Goal: Navigation & Orientation: Understand site structure

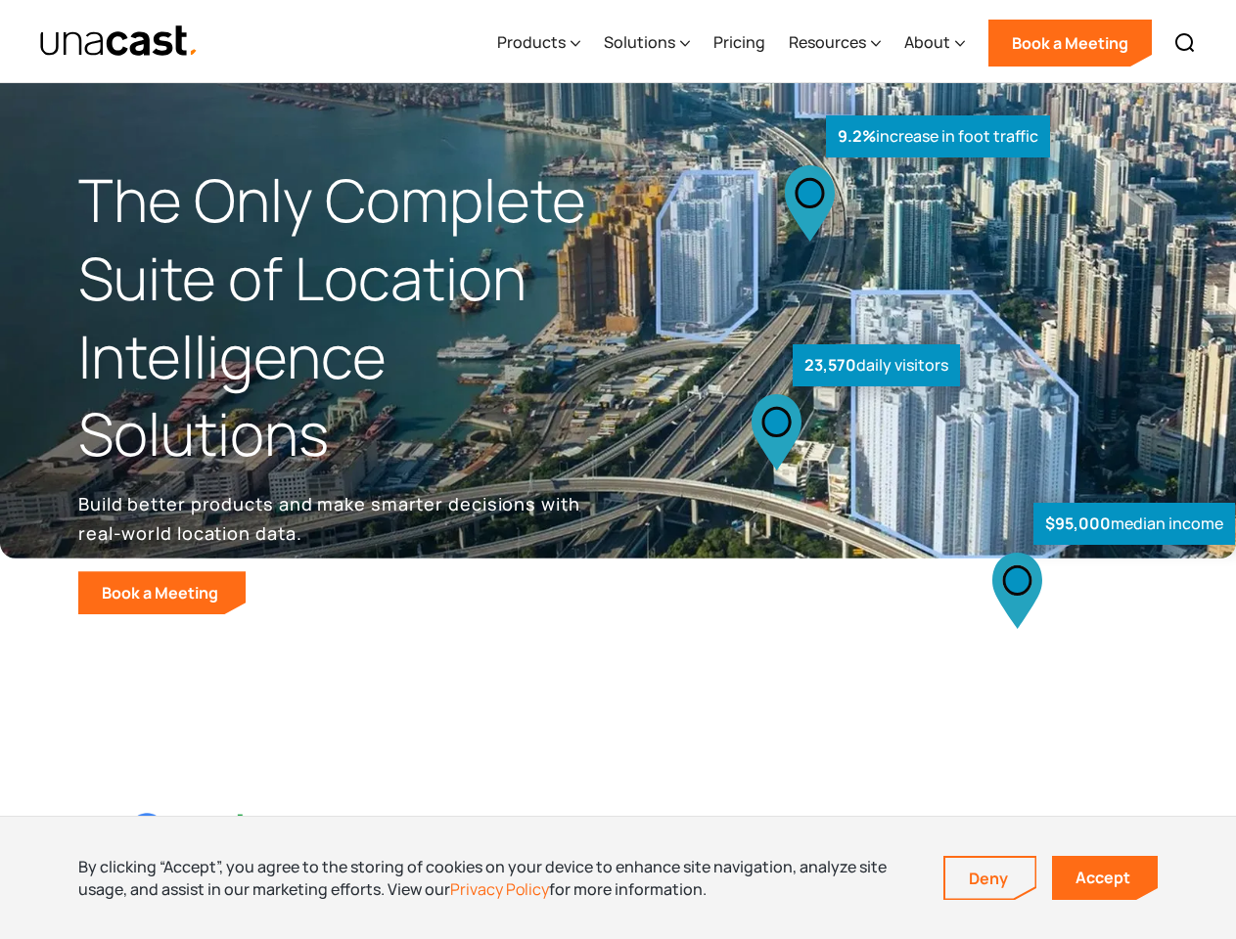
click at [618, 470] on div "$95,000 median income 23,570 daily visitors 9.2% increase in foot traffic" at bounding box center [920, 408] width 605 height 414
click at [848, 41] on div "Resources" at bounding box center [827, 41] width 77 height 23
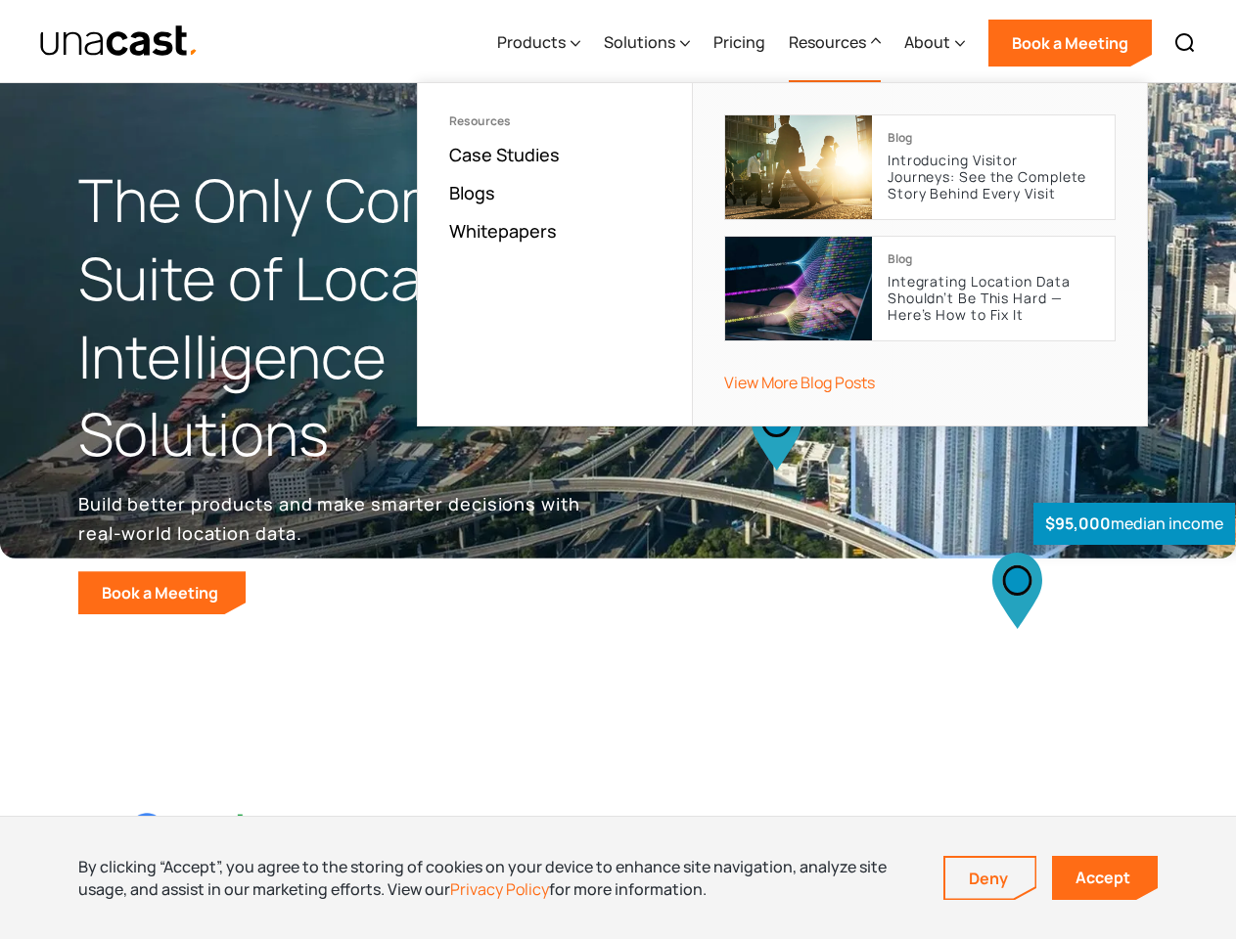
click at [543, 43] on div "Products" at bounding box center [531, 41] width 68 height 23
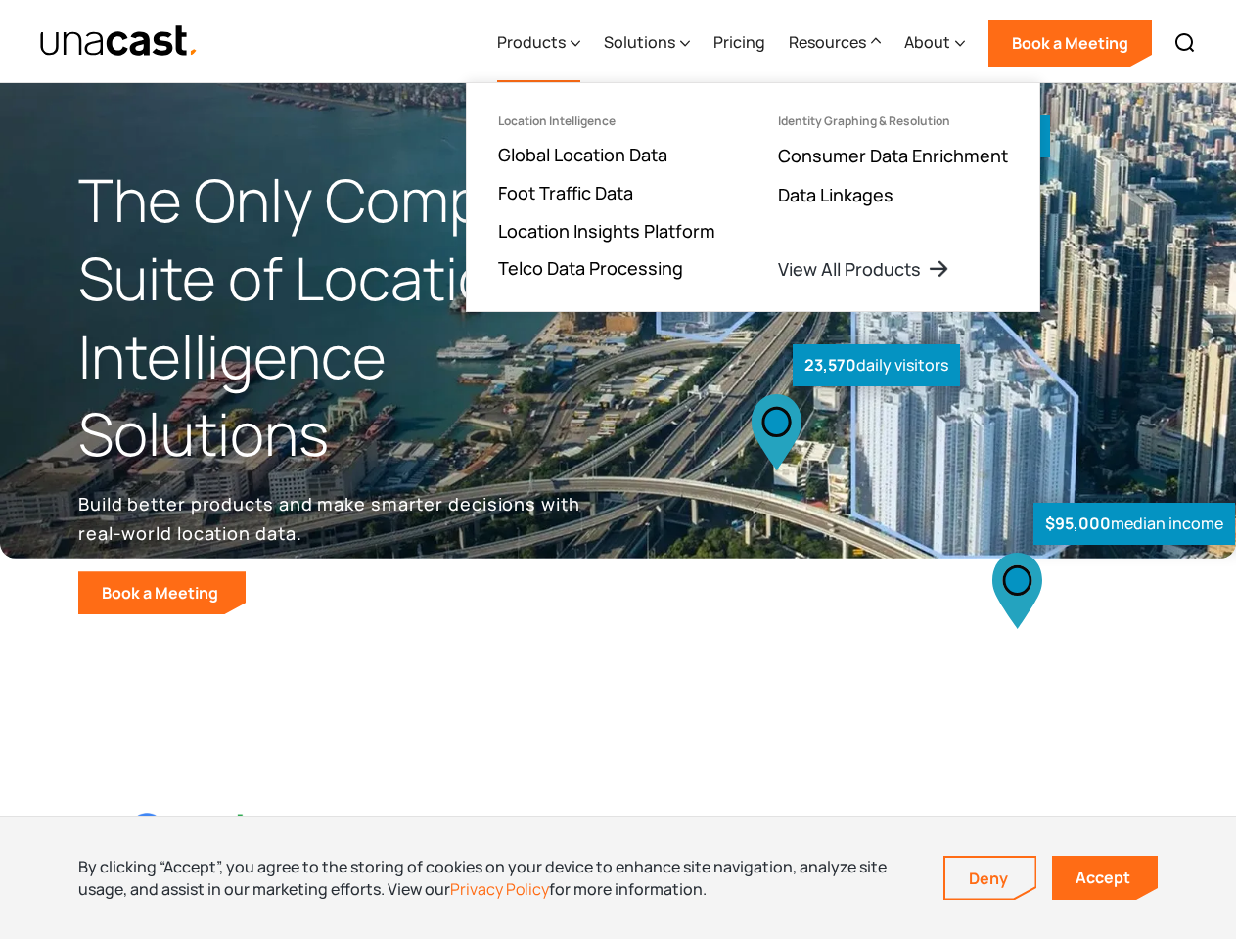
click at [649, 43] on div "Solutions" at bounding box center [639, 41] width 71 height 23
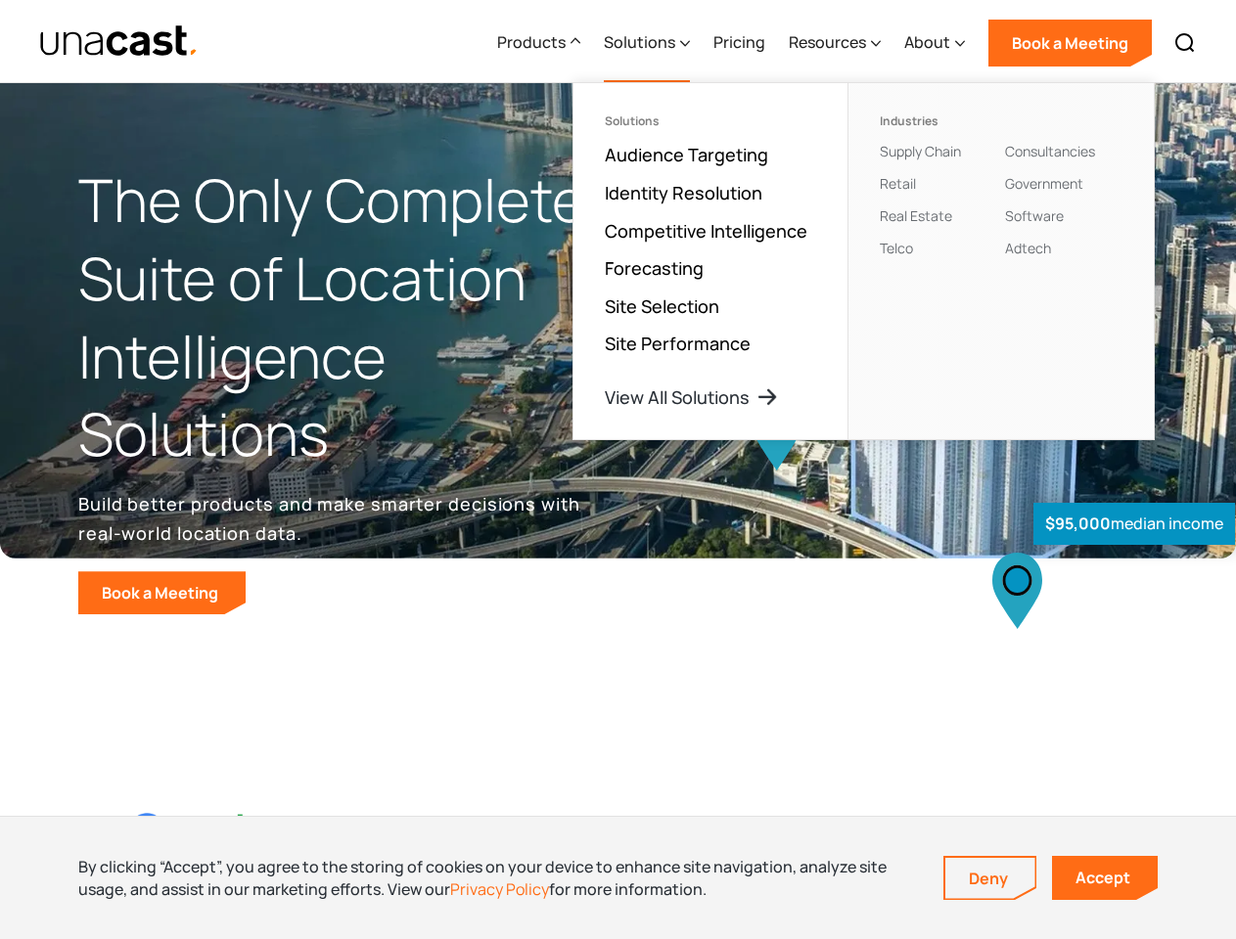
click at [836, 43] on div "Resources" at bounding box center [827, 41] width 77 height 23
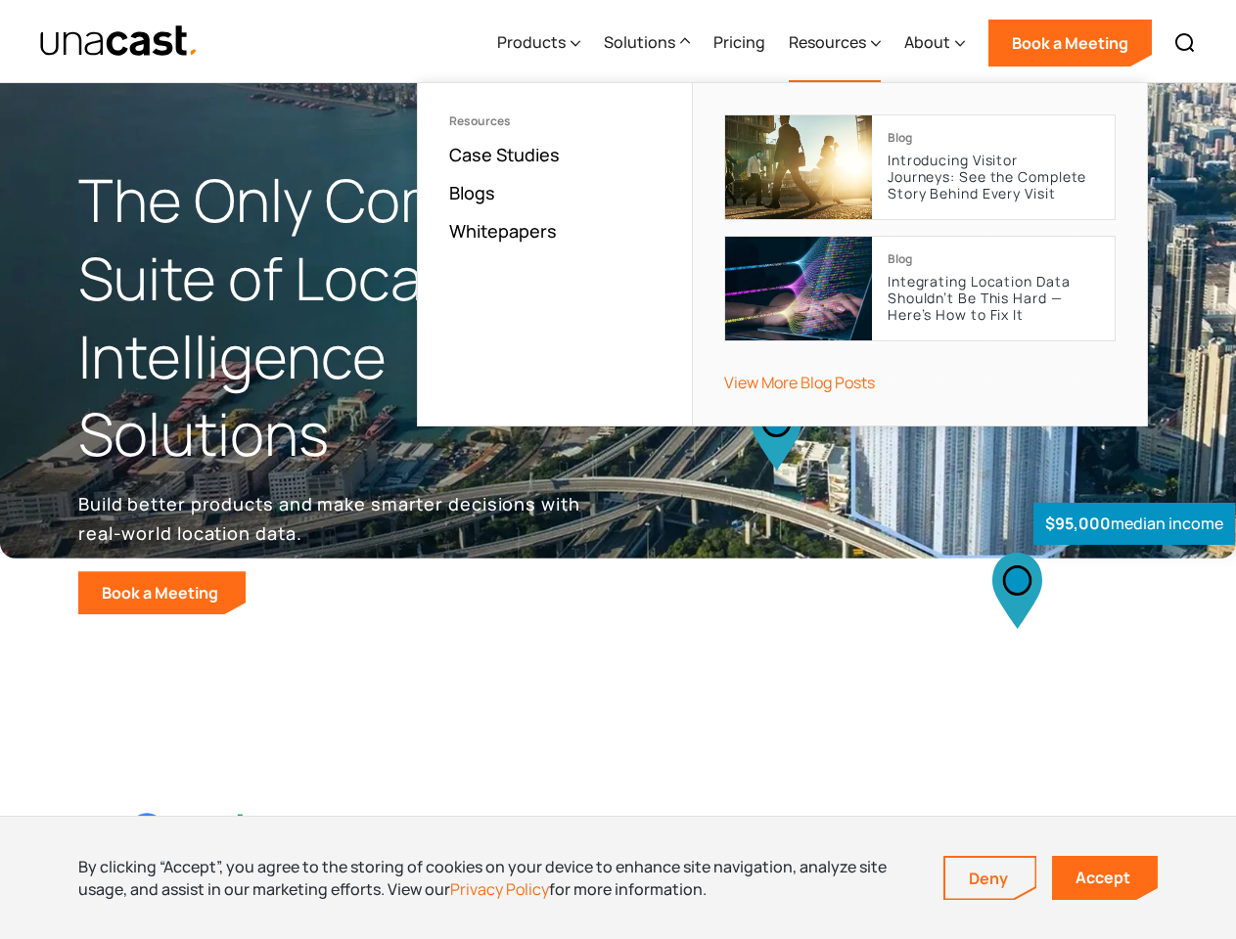
click at [935, 43] on div "About" at bounding box center [927, 41] width 46 height 23
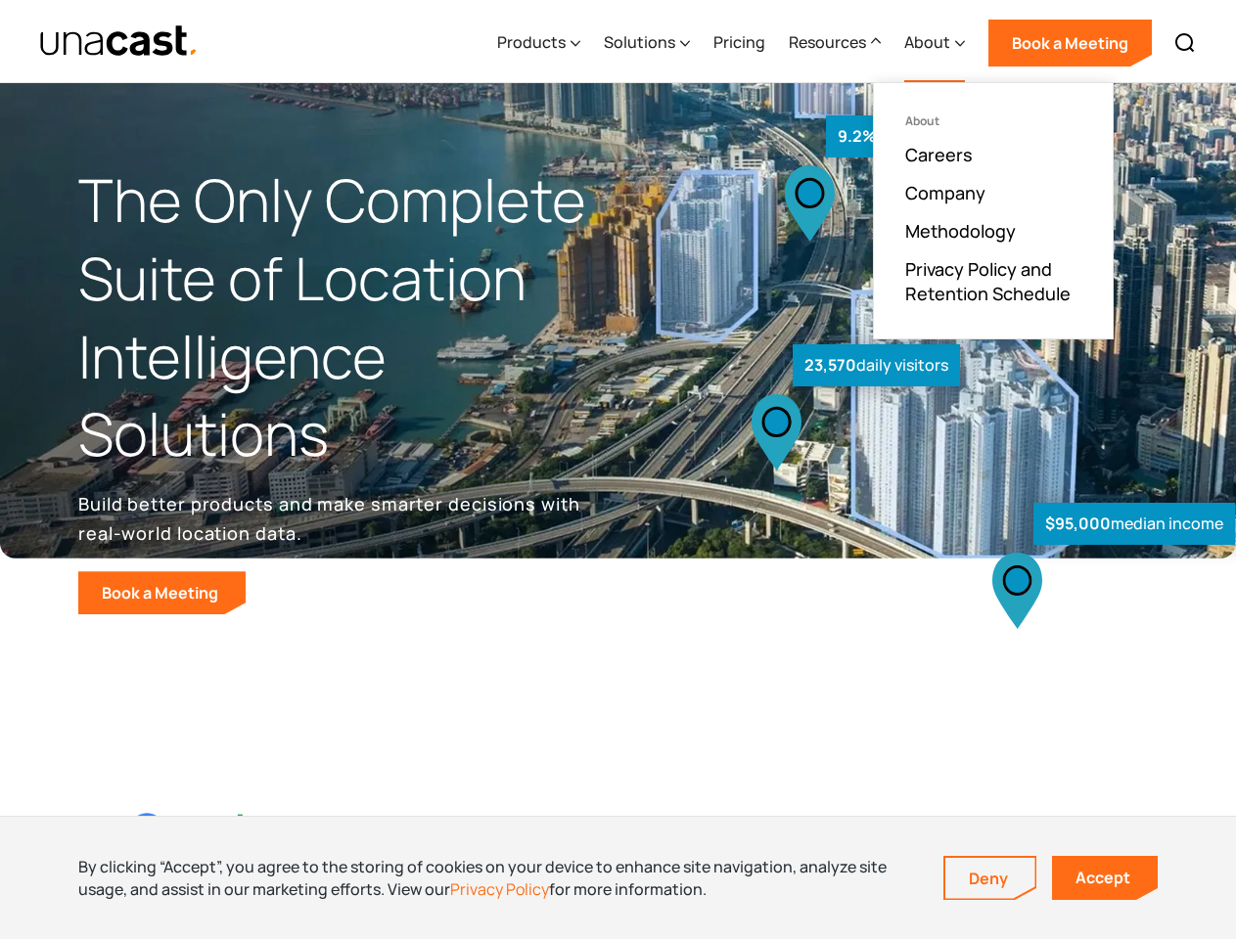
click at [1185, 43] on img at bounding box center [1184, 42] width 23 height 23
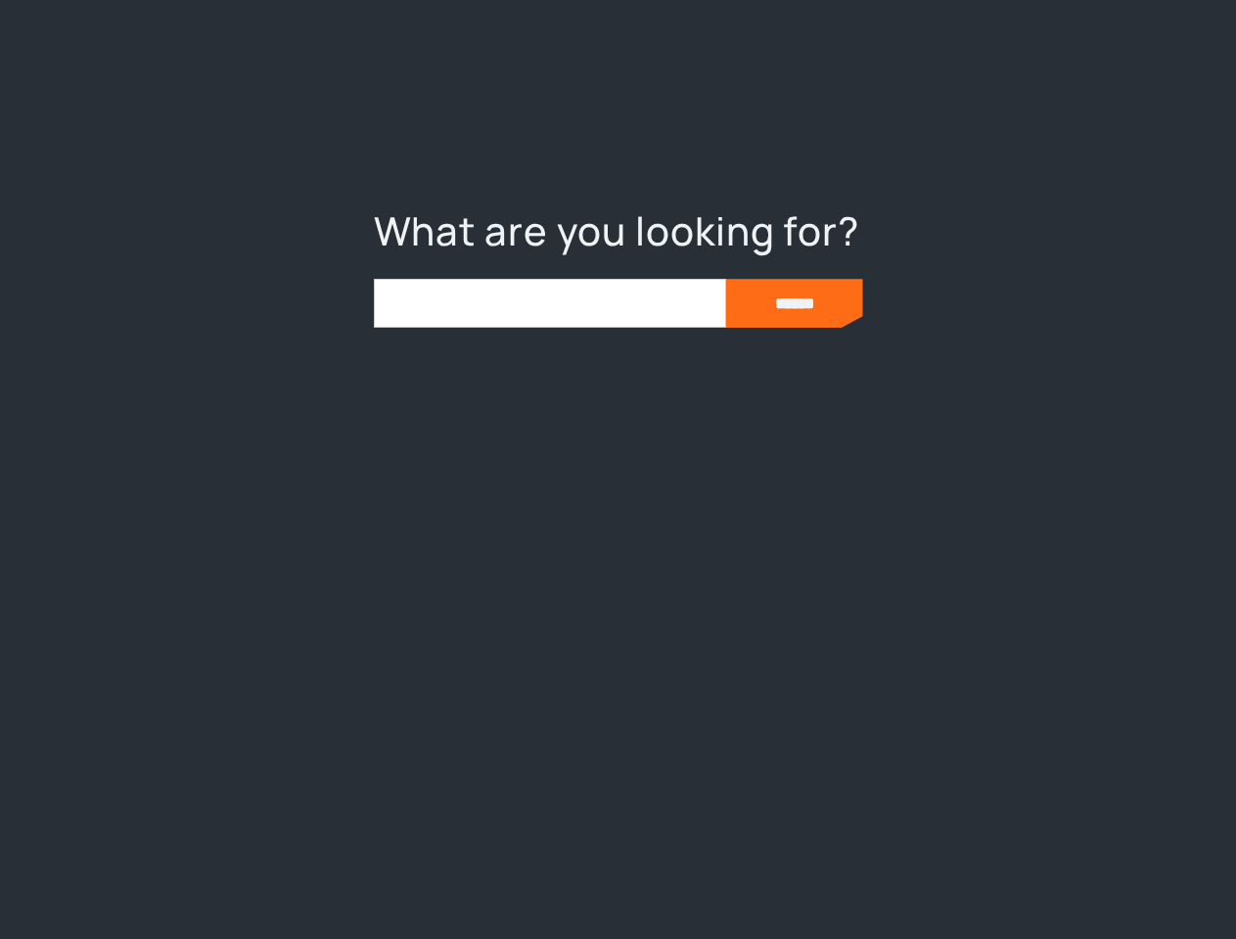
click at [617, 878] on div at bounding box center [618, 469] width 1236 height 939
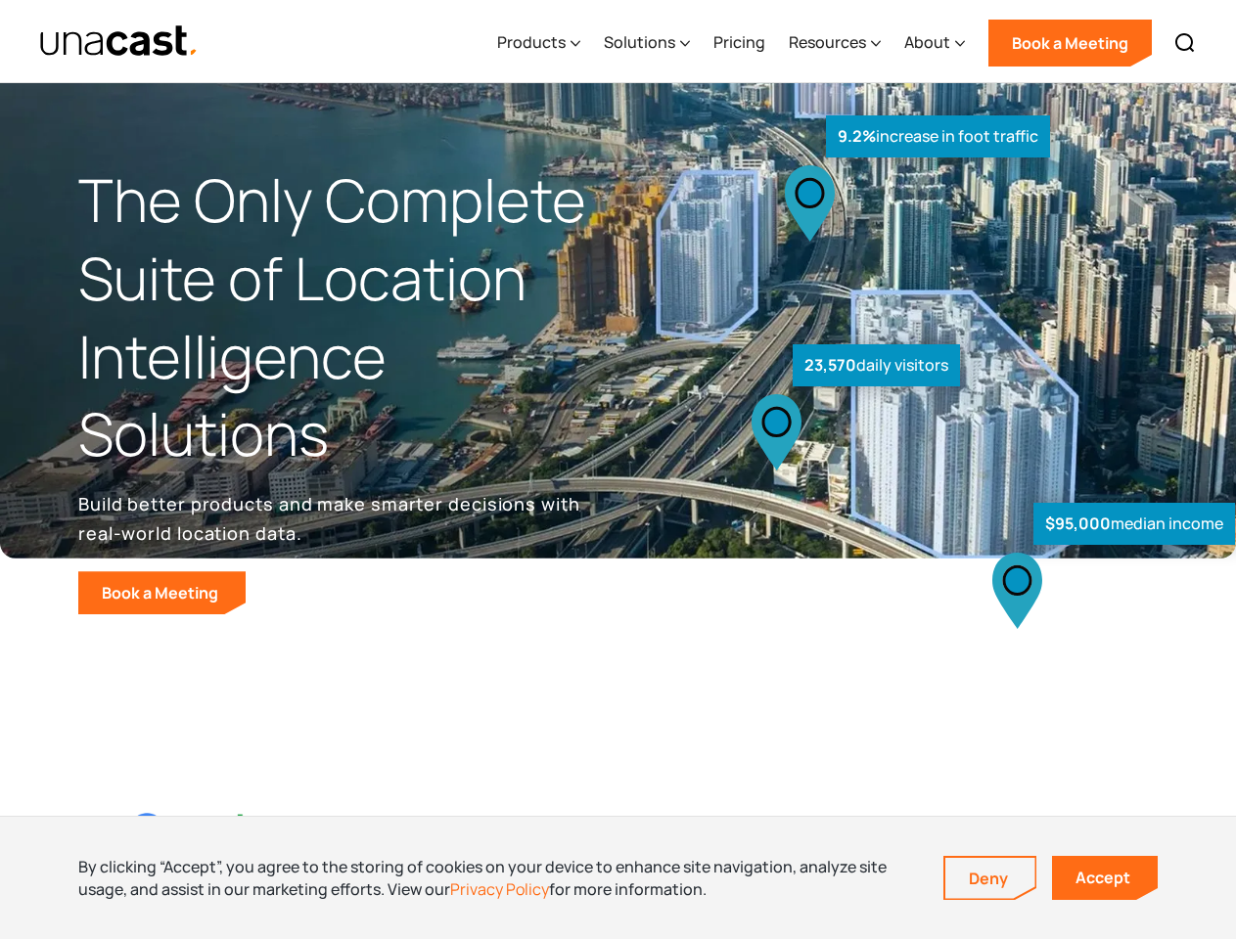
click at [990, 879] on link "Deny" at bounding box center [990, 878] width 90 height 41
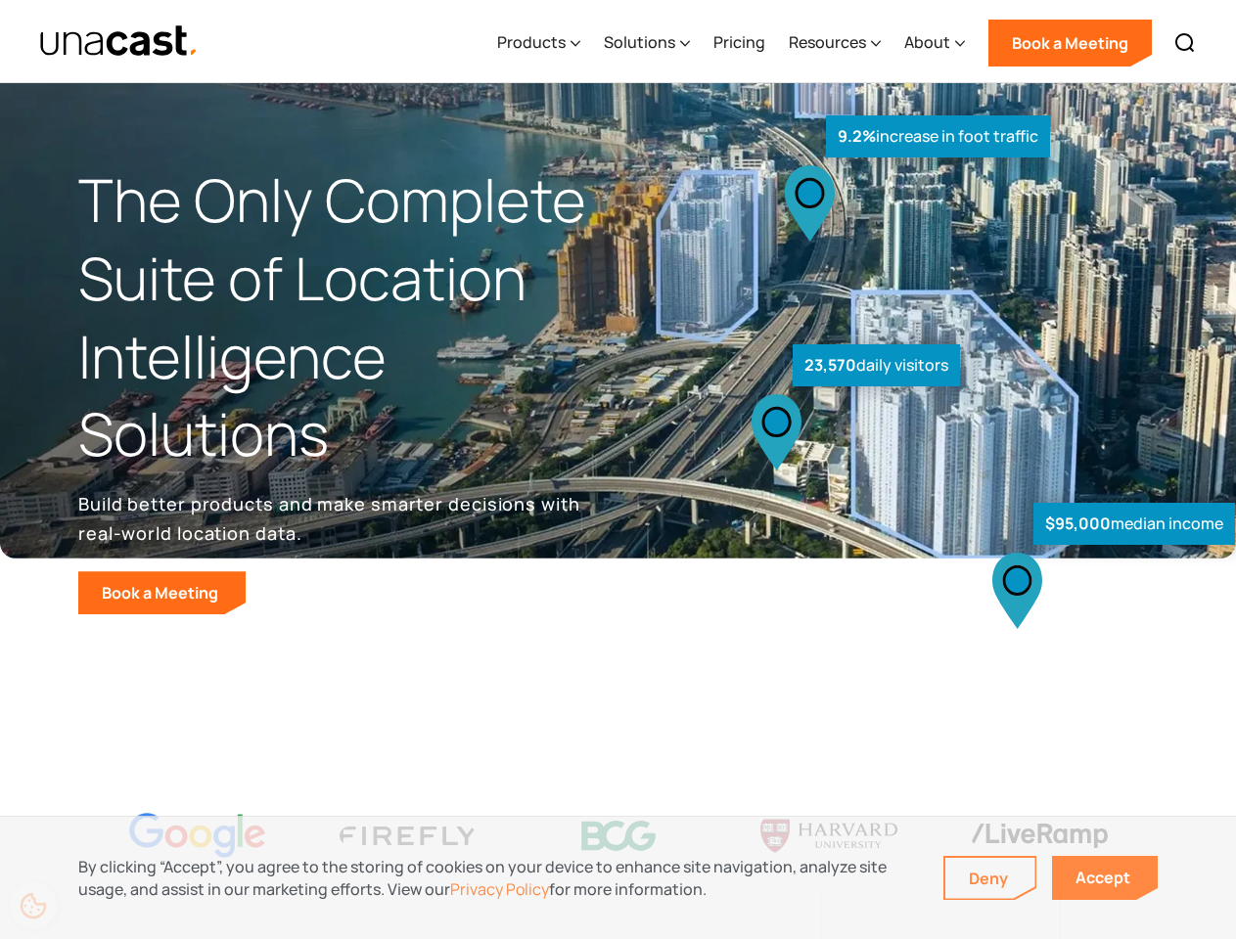
click at [1105, 878] on link "Accept" at bounding box center [1105, 878] width 106 height 44
